Goal: Find contact information: Obtain details needed to contact an individual or organization

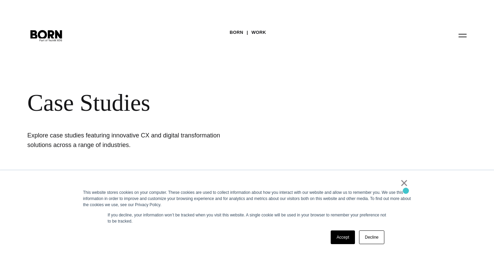
click at [406, 186] on link "×" at bounding box center [404, 183] width 8 height 6
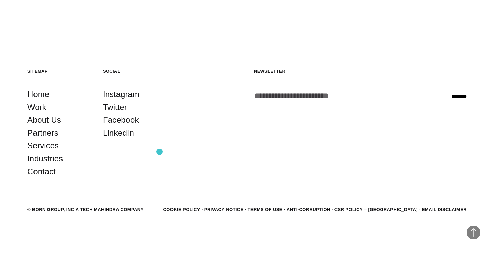
scroll to position [2097, 0]
click at [48, 175] on link "Contact" at bounding box center [41, 172] width 28 height 13
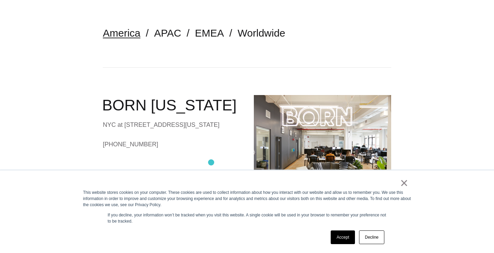
scroll to position [174, 0]
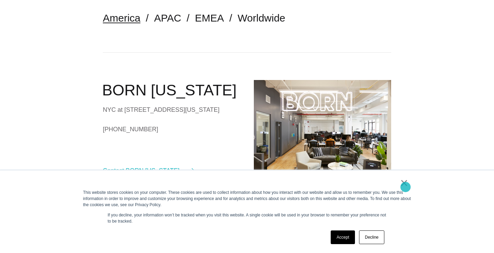
click at [406, 186] on link "×" at bounding box center [404, 183] width 8 height 6
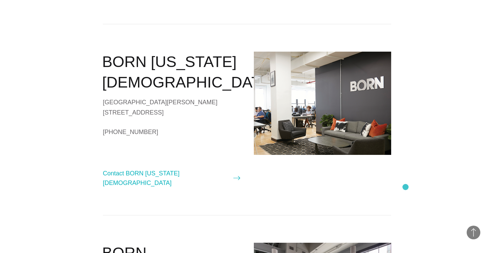
scroll to position [530, 0]
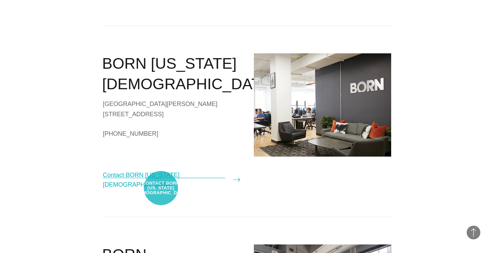
click at [161, 188] on link "Contact BORN [US_STATE][DEMOGRAPHIC_DATA]" at bounding box center [171, 179] width 137 height 19
select select "**********"
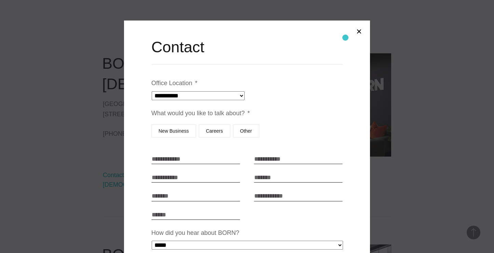
scroll to position [0, 0]
click at [362, 30] on button "Close modal" at bounding box center [359, 31] width 16 height 16
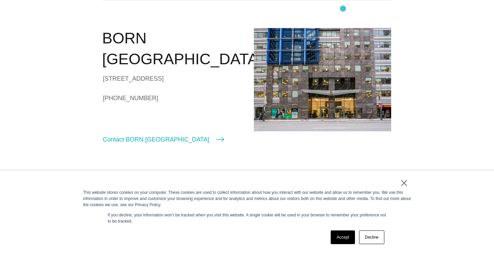
scroll to position [391, 0]
